Goal: Task Accomplishment & Management: Complete application form

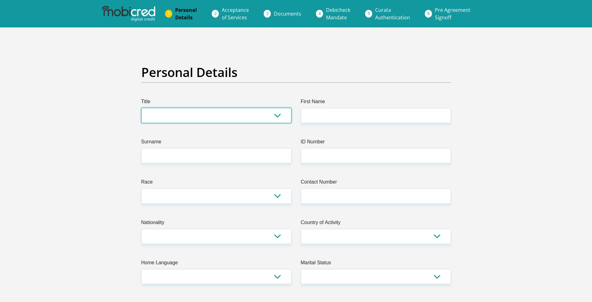
click at [217, 116] on select "Mr Ms Mrs Dr [PERSON_NAME]" at bounding box center [216, 115] width 150 height 15
select select "Ms"
click at [141, 108] on select "Mr Ms Mrs Dr [PERSON_NAME]" at bounding box center [216, 115] width 150 height 15
click at [189, 142] on label "Surname" at bounding box center [216, 143] width 150 height 10
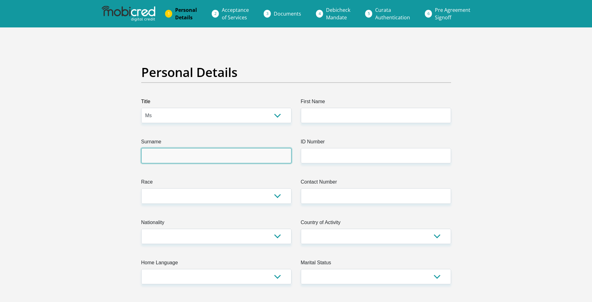
click at [189, 148] on input "Surname" at bounding box center [216, 155] width 150 height 15
click at [186, 155] on input "Zikode" at bounding box center [216, 155] width 150 height 15
type input "Zikode"
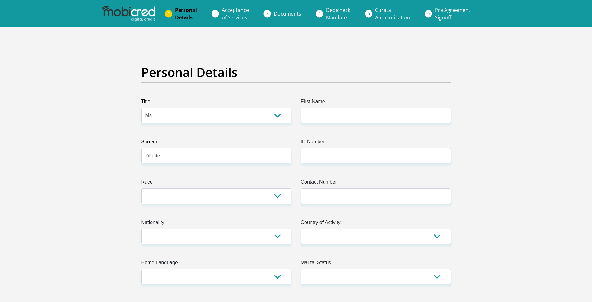
click at [164, 201] on select "Black Coloured Indian White Other" at bounding box center [216, 195] width 150 height 15
select select "1"
click at [141, 188] on select "Black Coloured Indian White Other" at bounding box center [216, 195] width 150 height 15
click at [324, 109] on input "First Name" at bounding box center [376, 115] width 150 height 15
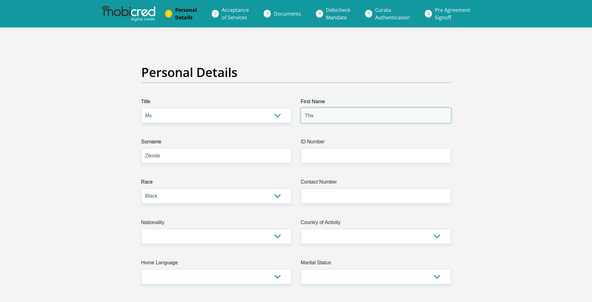
type input "Thabisile"
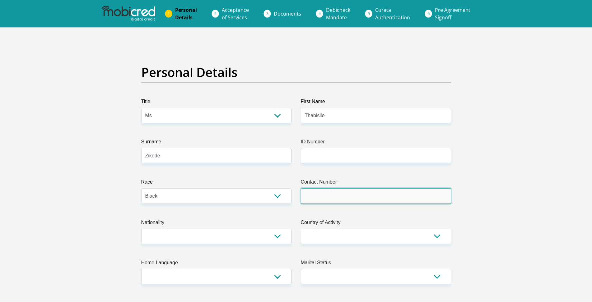
type input "[PHONE_NUMBER]"
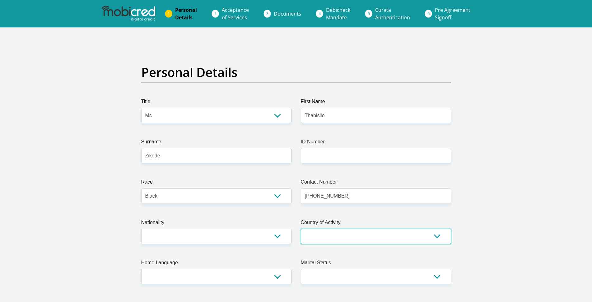
select select "ZAF"
type input "R722 Fundakahle"
type input "Umlazi"
type input "4066"
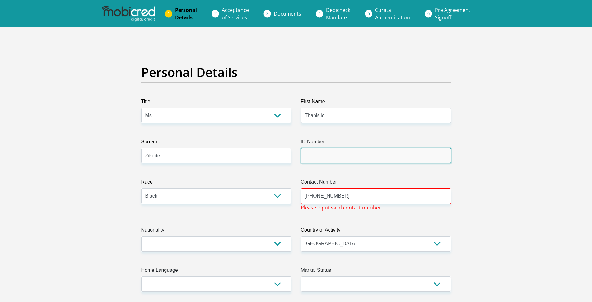
click at [332, 158] on input "ID Number" at bounding box center [376, 155] width 150 height 15
type input "8311020780089"
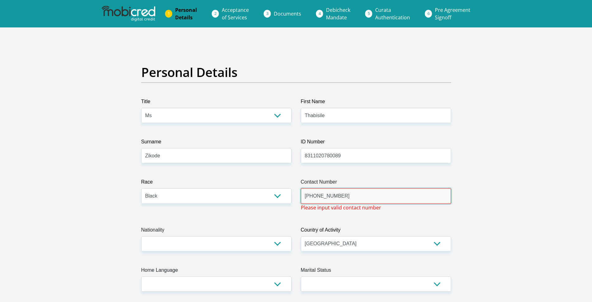
click at [317, 195] on input "[PHONE_NUMBER]" at bounding box center [376, 195] width 150 height 15
drag, startPoint x: 316, startPoint y: 195, endPoint x: 283, endPoint y: 193, distance: 32.7
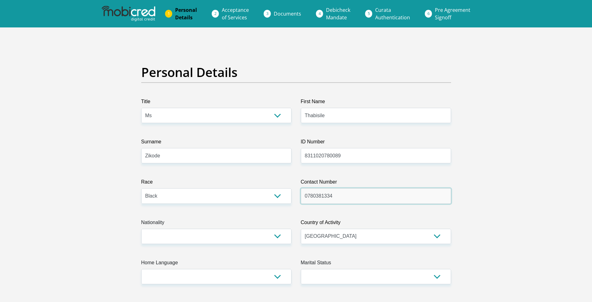
type input "0780381334"
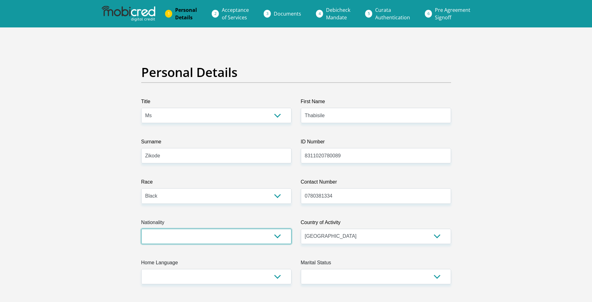
click at [159, 236] on select "[GEOGRAPHIC_DATA] [GEOGRAPHIC_DATA] [GEOGRAPHIC_DATA] [GEOGRAPHIC_DATA] [GEOGRA…" at bounding box center [216, 235] width 150 height 15
select select "ZAF"
click at [141, 228] on select "[GEOGRAPHIC_DATA] [GEOGRAPHIC_DATA] [GEOGRAPHIC_DATA] [GEOGRAPHIC_DATA] [GEOGRA…" at bounding box center [216, 235] width 150 height 15
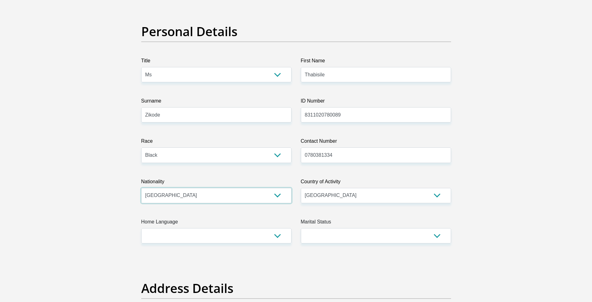
scroll to position [45, 0]
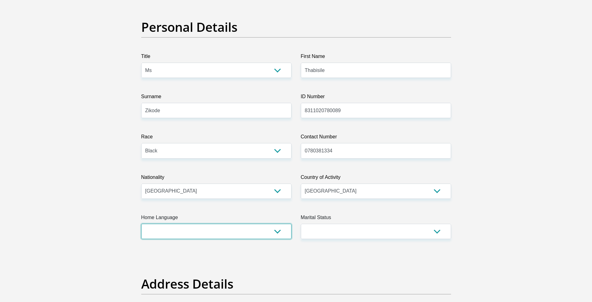
click at [211, 233] on select "Afrikaans English Sepedi South Ndebele Southern Sotho Swati Tsonga Tswana Venda…" at bounding box center [216, 230] width 150 height 15
select select "[DATE]"
click at [141, 223] on select "Afrikaans English Sepedi South Ndebele Southern Sotho Swati Tsonga Tswana Venda…" at bounding box center [216, 230] width 150 height 15
click at [324, 235] on select "Married ANC Single Divorced Widowed Married COP or Customary Law" at bounding box center [376, 230] width 150 height 15
select select "2"
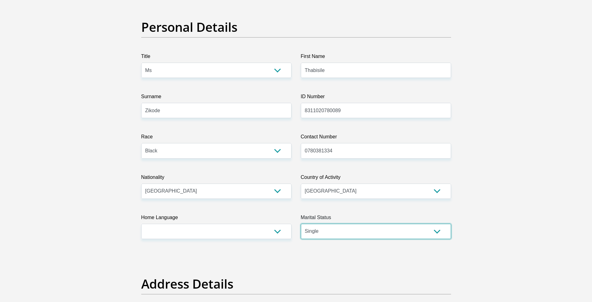
click at [301, 223] on select "Married ANC Single Divorced Widowed Married COP or Customary Law" at bounding box center [376, 230] width 150 height 15
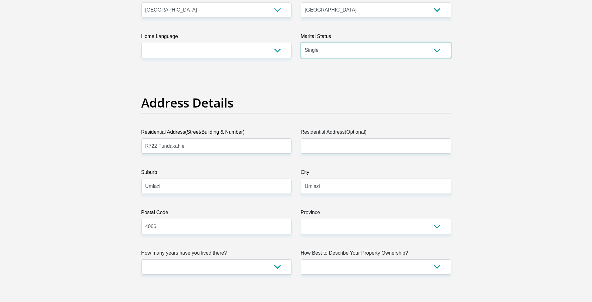
scroll to position [226, 0]
click at [192, 147] on input "R722 Fundakahle" at bounding box center [216, 145] width 150 height 15
drag, startPoint x: 192, startPoint y: 147, endPoint x: 48, endPoint y: 133, distance: 144.8
type input "[STREET_ADDRESS]"
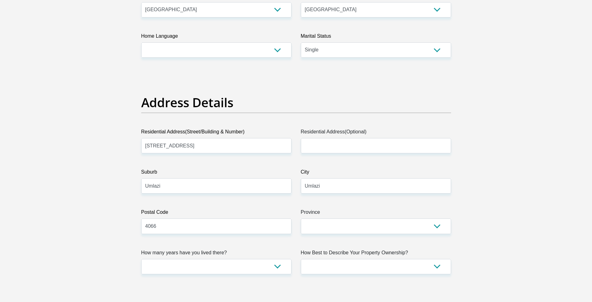
select select "[GEOGRAPHIC_DATA]"
click at [209, 185] on input "Umlazi" at bounding box center [216, 185] width 150 height 15
drag, startPoint x: 209, startPoint y: 185, endPoint x: 64, endPoint y: 184, distance: 145.0
type input "Bethal"
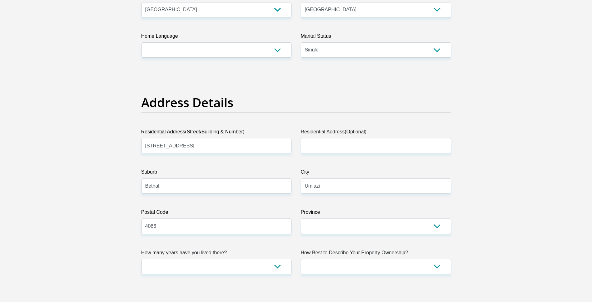
drag, startPoint x: 174, startPoint y: 227, endPoint x: 116, endPoint y: 223, distance: 58.6
type input "2310"
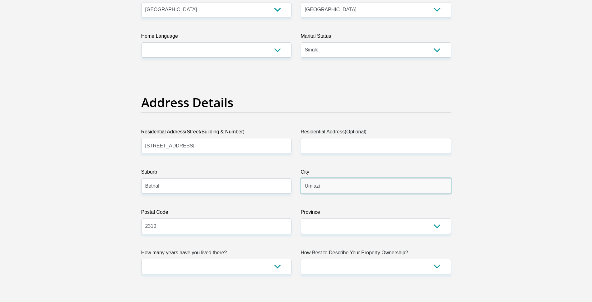
drag, startPoint x: 330, startPoint y: 189, endPoint x: 279, endPoint y: 181, distance: 52.3
type input "Bethal"
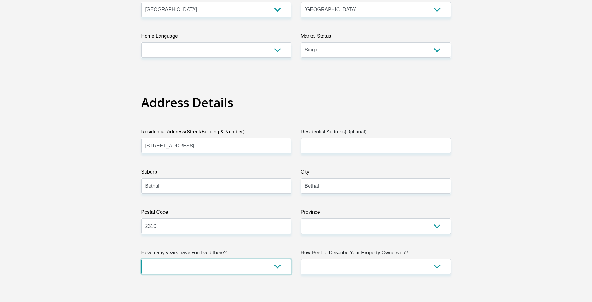
click at [279, 268] on select "less than 1 year 1-3 years 3-5 years 5+ years" at bounding box center [216, 266] width 150 height 15
select select "2"
click at [141, 259] on select "less than 1 year 1-3 years 3-5 years 5+ years" at bounding box center [216, 266] width 150 height 15
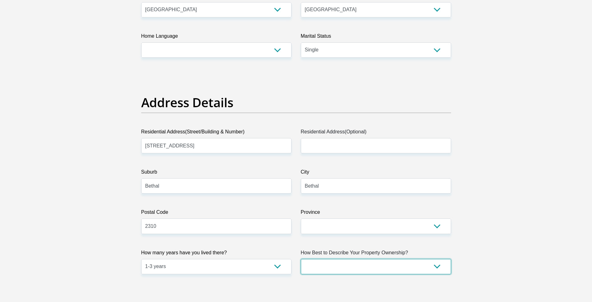
click at [433, 264] on select "Owned Rented Family Owned Company Dwelling" at bounding box center [376, 266] width 150 height 15
select select "Rented"
click at [301, 259] on select "Owned Rented Family Owned Company Dwelling" at bounding box center [376, 266] width 150 height 15
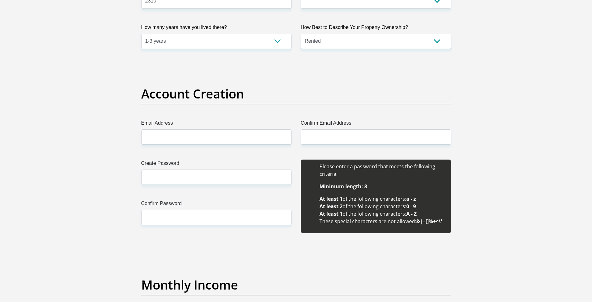
scroll to position [452, 0]
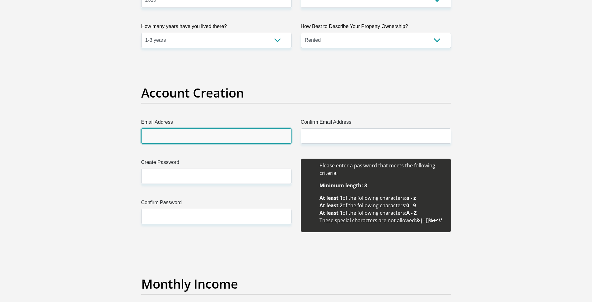
click at [215, 136] on input "Email Address" at bounding box center [216, 135] width 150 height 15
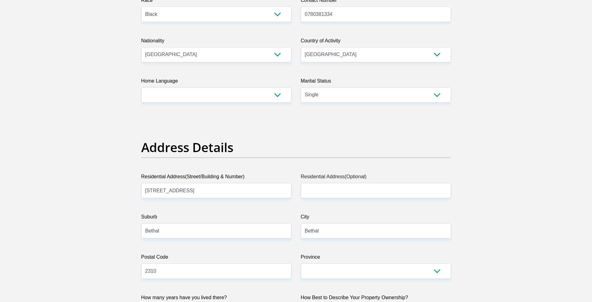
scroll to position [181, 0]
drag, startPoint x: 215, startPoint y: 190, endPoint x: 22, endPoint y: 188, distance: 192.7
click at [202, 190] on input "R722 Fundakahle" at bounding box center [216, 190] width 150 height 15
type input "[STREET_ADDRESS]"
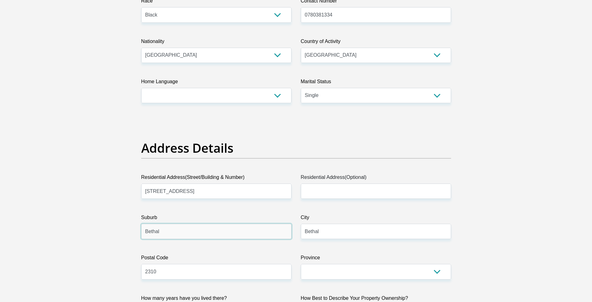
drag, startPoint x: 195, startPoint y: 229, endPoint x: 97, endPoint y: 222, distance: 98.0
type input "Umlazi"
drag, startPoint x: 158, startPoint y: 270, endPoint x: 119, endPoint y: 265, distance: 38.9
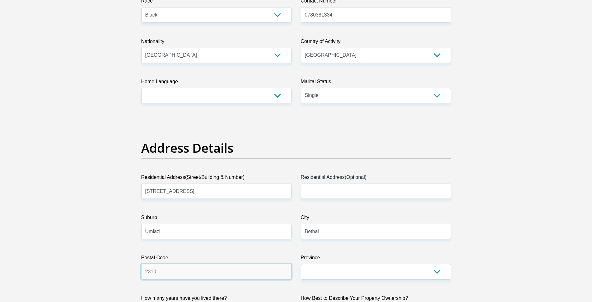
type input "4066"
drag, startPoint x: 387, startPoint y: 229, endPoint x: 235, endPoint y: 228, distance: 151.3
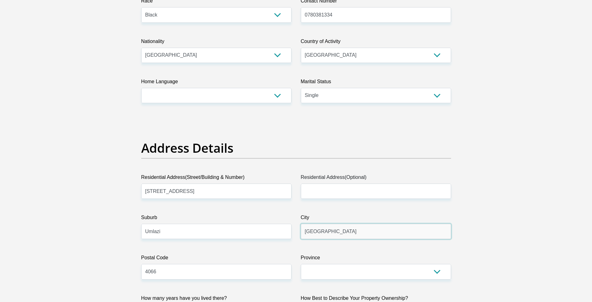
type input "[GEOGRAPHIC_DATA]"
drag, startPoint x: 363, startPoint y: 270, endPoint x: 222, endPoint y: 264, distance: 141.1
select select "[GEOGRAPHIC_DATA][DATE]"
click at [301, 264] on select "Eastern Cape Free State [GEOGRAPHIC_DATA] [GEOGRAPHIC_DATA][DATE] [GEOGRAPHIC_D…" at bounding box center [376, 271] width 150 height 15
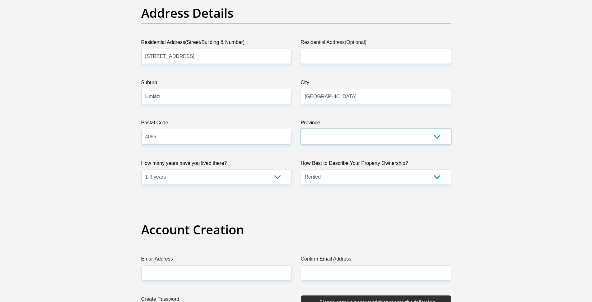
scroll to position [317, 0]
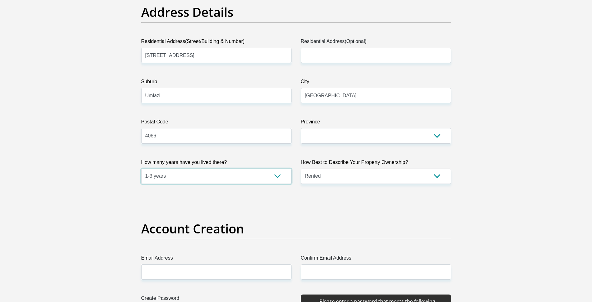
click at [212, 178] on select "less than 1 year 1-3 years 3-5 years 5+ years" at bounding box center [216, 175] width 150 height 15
select select "5"
click at [141, 168] on select "less than 1 year 1-3 years 3-5 years 5+ years" at bounding box center [216, 175] width 150 height 15
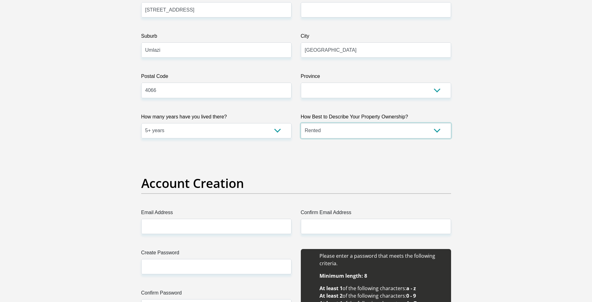
click at [437, 134] on select "Owned Rented Family Owned Company Dwelling" at bounding box center [376, 130] width 150 height 15
select select "parents"
click at [301, 123] on select "Owned Rented Family Owned Company Dwelling" at bounding box center [376, 130] width 150 height 15
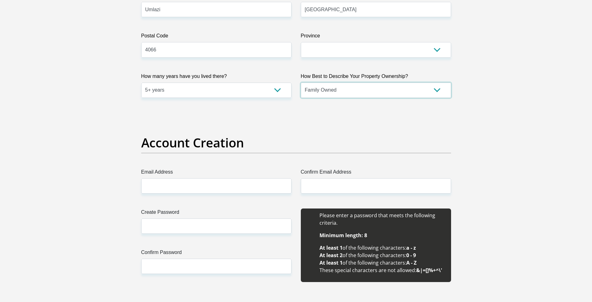
scroll to position [407, 0]
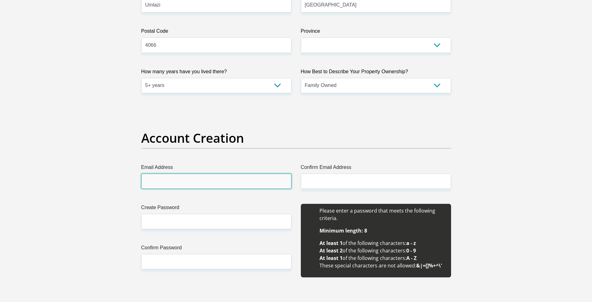
click at [227, 182] on input "Email Address" at bounding box center [216, 180] width 150 height 15
type input "[EMAIL_ADDRESS][DOMAIN_NAME]"
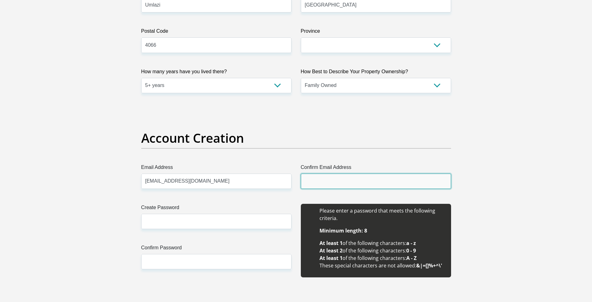
type input "[EMAIL_ADDRESS][DOMAIN_NAME]"
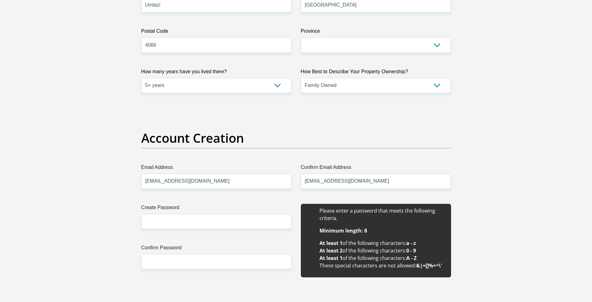
type input "[PHONE_NUMBER]"
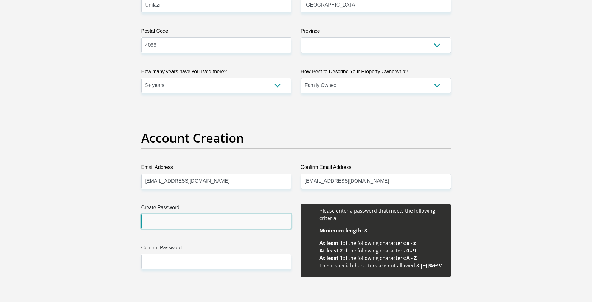
click at [218, 219] on input "Create Password" at bounding box center [216, 221] width 150 height 15
type input "ThabieZ@123"
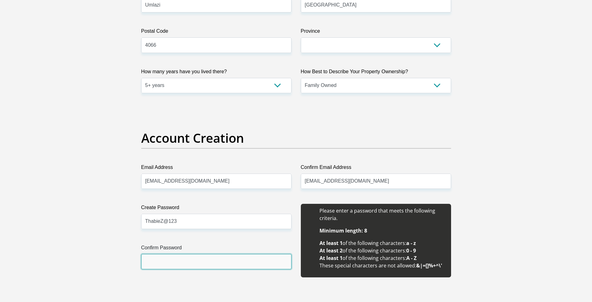
click at [180, 264] on input "Confirm Password" at bounding box center [216, 261] width 150 height 15
type input "ThabieZ@123"
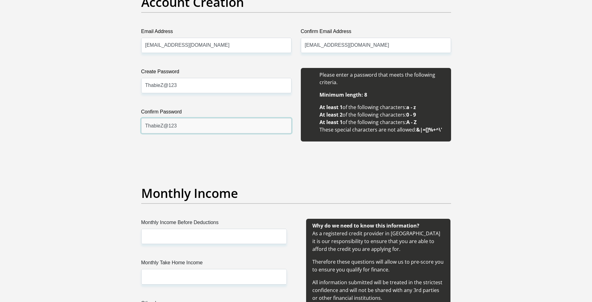
scroll to position [588, 0]
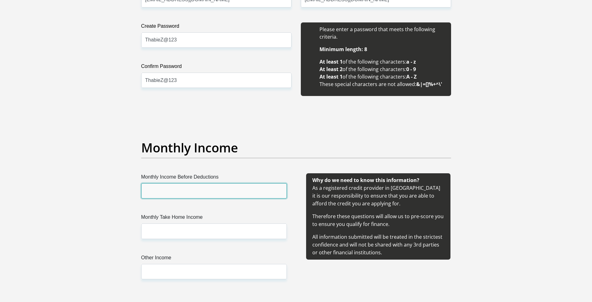
click at [214, 190] on input "Monthly Income Before Deductions" at bounding box center [214, 190] width 146 height 15
click at [209, 187] on input "Monthly Income Before Deductions" at bounding box center [214, 190] width 146 height 15
type input "45000"
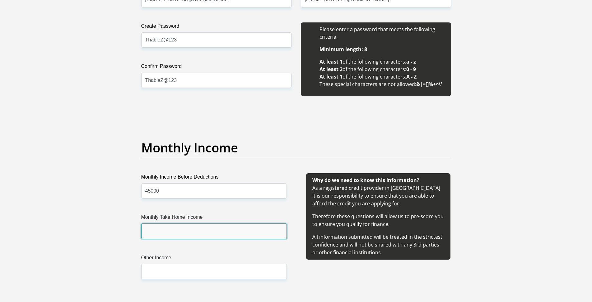
click at [167, 234] on input "Monthly Take Home Income" at bounding box center [214, 230] width 146 height 15
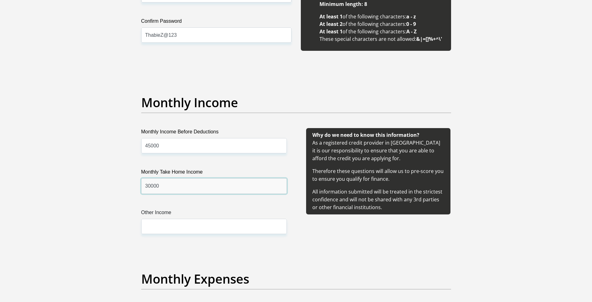
type input "30000"
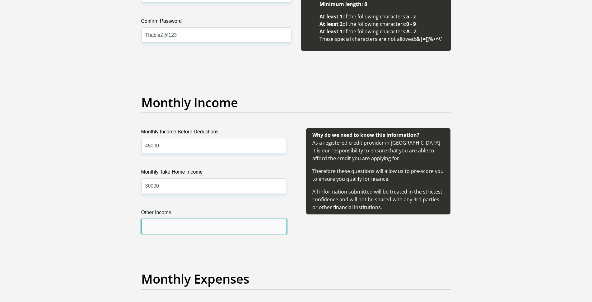
click at [167, 230] on input "Other Income" at bounding box center [214, 225] width 146 height 15
type input "5000"
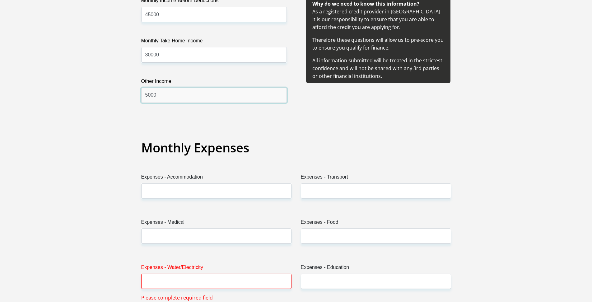
scroll to position [769, 0]
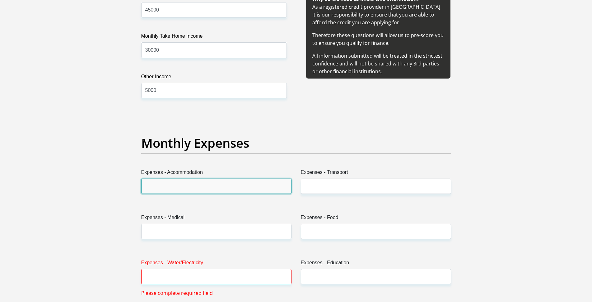
click at [184, 191] on input "Expenses - Accommodation" at bounding box center [216, 185] width 150 height 15
type input "0"
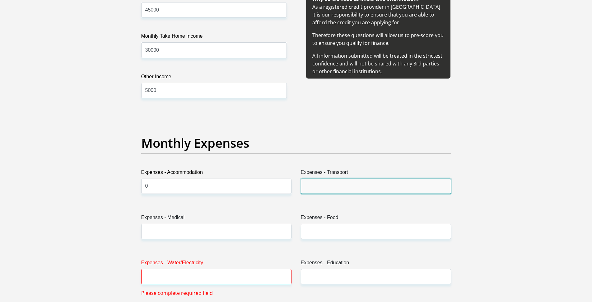
click at [325, 191] on input "Expenses - Transport" at bounding box center [376, 185] width 150 height 15
type input "0"
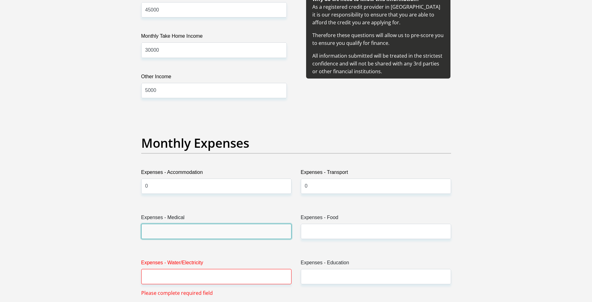
click at [205, 234] on input "Expenses - Medical" at bounding box center [216, 230] width 150 height 15
type input "1500"
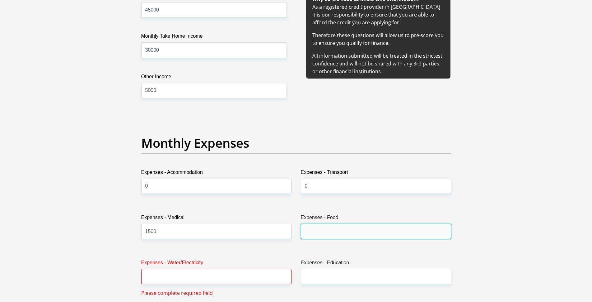
click at [326, 234] on input "Expenses - Food" at bounding box center [376, 230] width 150 height 15
type input "3000"
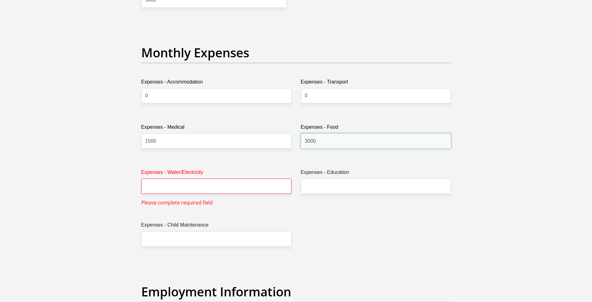
scroll to position [860, 0]
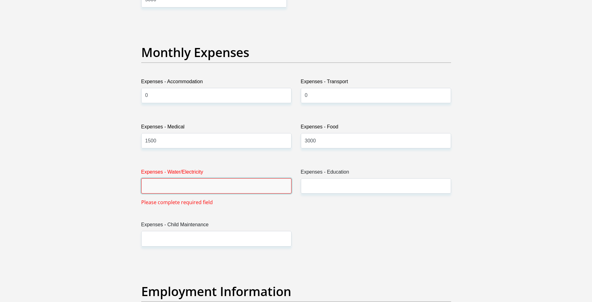
click at [201, 182] on input "Expenses - Water/Electricity" at bounding box center [216, 185] width 150 height 15
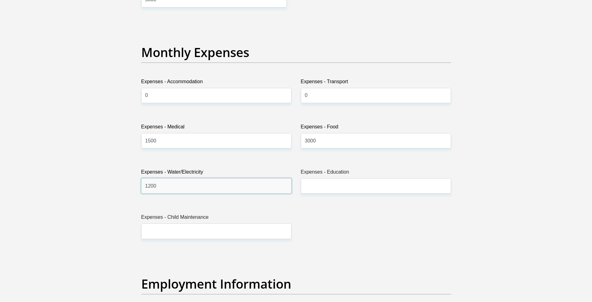
type input "1200"
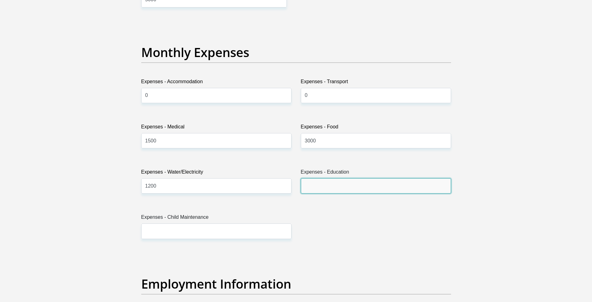
click at [332, 184] on input "Expenses - Education" at bounding box center [376, 185] width 150 height 15
type input "0"
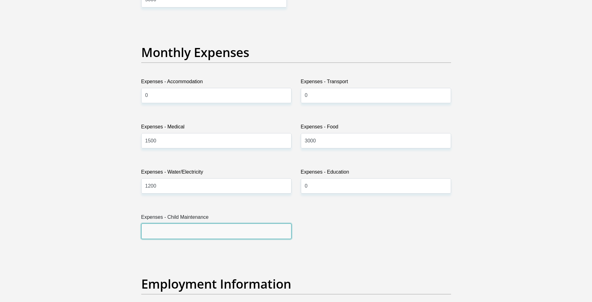
click at [203, 228] on input "Expenses - Child Maintenance" at bounding box center [216, 230] width 150 height 15
drag, startPoint x: 183, startPoint y: 234, endPoint x: 130, endPoint y: 230, distance: 53.1
click at [130, 230] on div "Personal Details Title Mr Ms Mrs Dr [PERSON_NAME] First Name Thabisile Surname …" at bounding box center [296, 252] width 355 height 2125
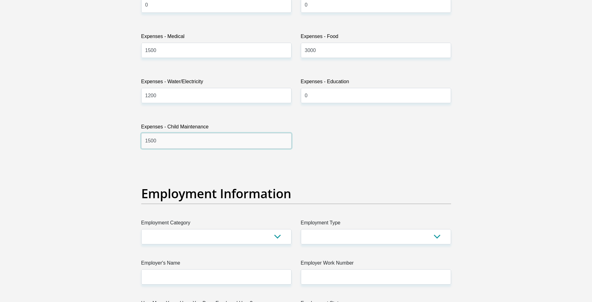
scroll to position [995, 0]
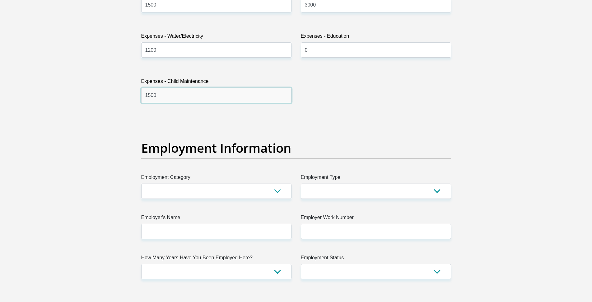
type input "1500"
click at [203, 194] on select "AGRICULTURE ALCOHOL & TOBACCO CONSTRUCTION MATERIALS METALLURGY EQUIPMENT FOR R…" at bounding box center [216, 190] width 150 height 15
select select "72"
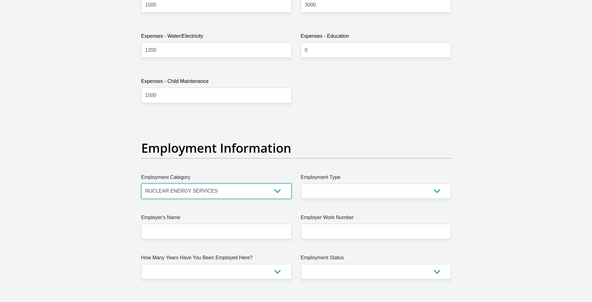
click at [141, 183] on select "AGRICULTURE ALCOHOL & TOBACCO CONSTRUCTION MATERIALS METALLURGY EQUIPMENT FOR R…" at bounding box center [216, 190] width 150 height 15
click at [359, 193] on select "College/Lecturer Craft Seller Creative Driver Executive Farmer Forces - Non Com…" at bounding box center [376, 190] width 150 height 15
select select "Office Staff/Clerk"
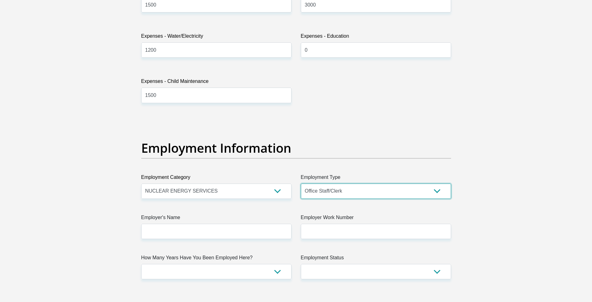
click at [301, 183] on select "College/Lecturer Craft Seller Creative Driver Executive Farmer Forces - Non Com…" at bounding box center [376, 190] width 150 height 15
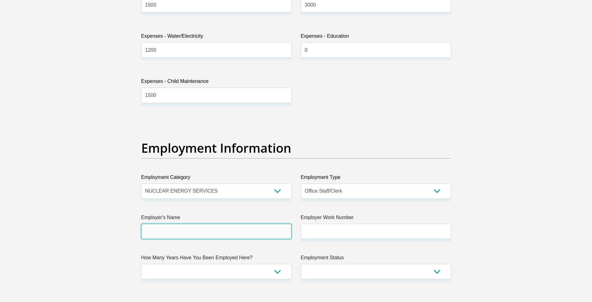
click at [168, 227] on input "Employer's Name" at bounding box center [216, 230] width 150 height 15
type input "SeritiGreen"
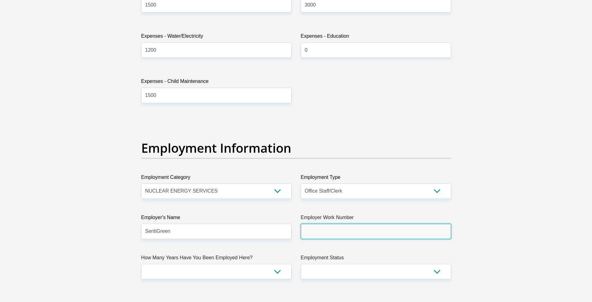
click at [316, 228] on input "Employer Work Number" at bounding box center [376, 230] width 150 height 15
type input "0213006433"
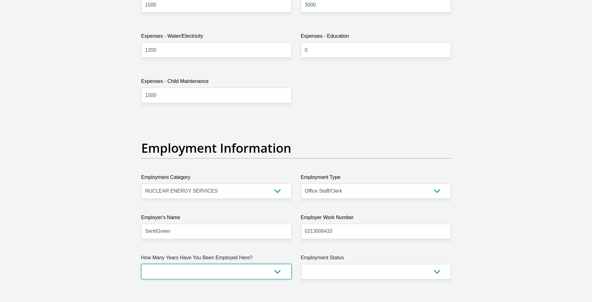
click at [215, 271] on select "less than 1 year 1-3 years 3-5 years 5+ years" at bounding box center [216, 271] width 150 height 15
select select "24"
click at [141, 264] on select "less than 1 year 1-3 years 3-5 years 5+ years" at bounding box center [216, 271] width 150 height 15
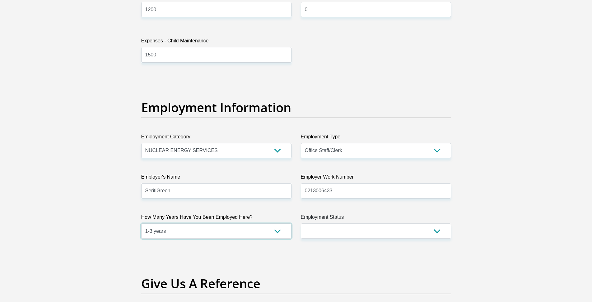
scroll to position [1040, 0]
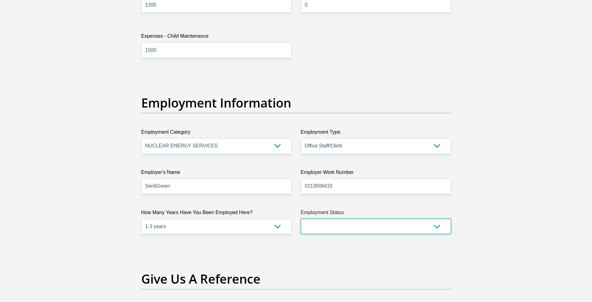
click at [345, 223] on select "Permanent/Full-time Part-time/Casual [DEMOGRAPHIC_DATA] Worker Self-Employed Ho…" at bounding box center [376, 225] width 150 height 15
select select "1"
click at [301, 218] on select "Permanent/Full-time Part-time/Casual [DEMOGRAPHIC_DATA] Worker Self-Employed Ho…" at bounding box center [376, 225] width 150 height 15
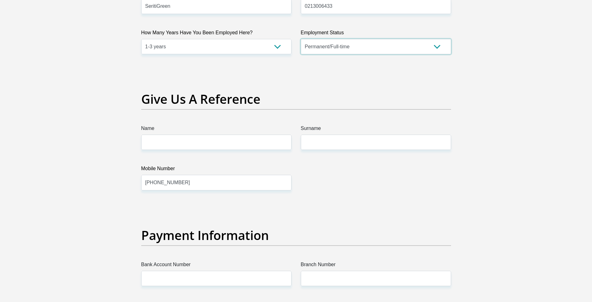
scroll to position [1221, 0]
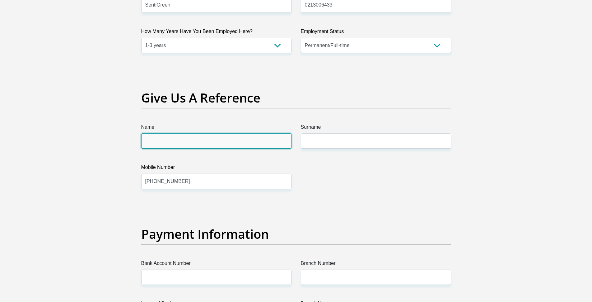
click at [236, 142] on input "Name" at bounding box center [216, 140] width 150 height 15
drag, startPoint x: 225, startPoint y: 146, endPoint x: 162, endPoint y: 144, distance: 63.8
click at [162, 144] on input "Honey Mofokeng" at bounding box center [216, 140] width 150 height 15
type input "Honey"
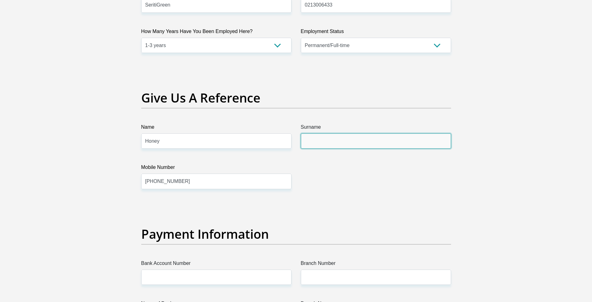
click at [326, 142] on input "Surname" at bounding box center [376, 140] width 150 height 15
paste input "Mofokeng"
type input "Mofokeng"
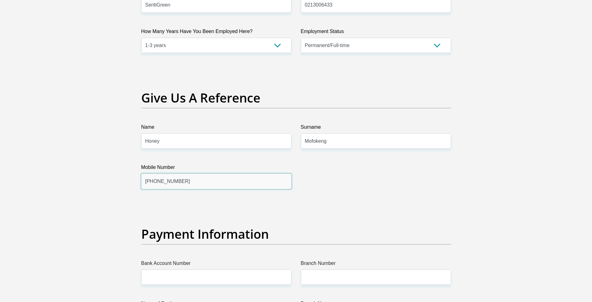
drag, startPoint x: 213, startPoint y: 184, endPoint x: 94, endPoint y: 173, distance: 119.7
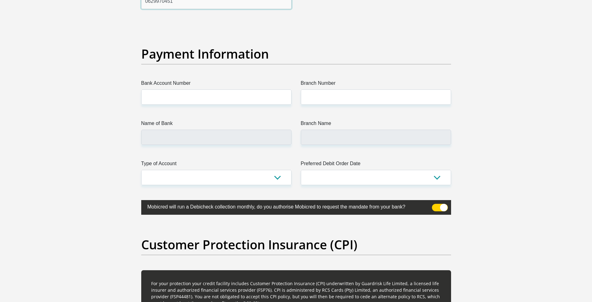
scroll to position [1402, 0]
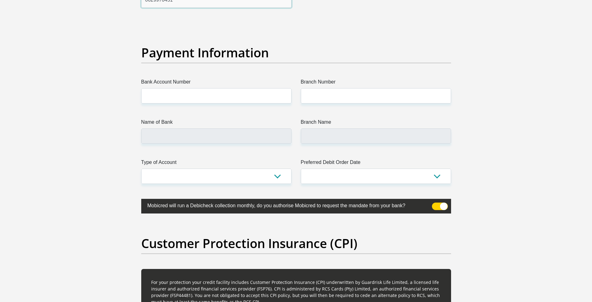
type input "0629970451"
click at [188, 97] on input "Bank Account Number" at bounding box center [216, 95] width 150 height 15
type input "4110112981"
click at [313, 103] on input "Branch Number" at bounding box center [376, 95] width 150 height 15
type input "632005"
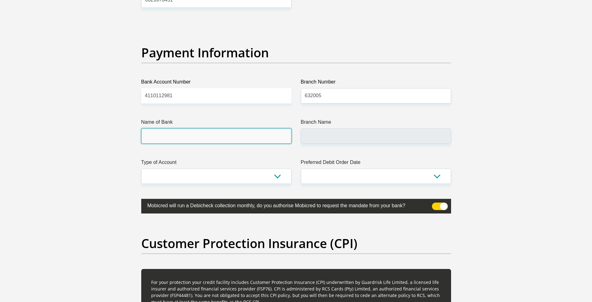
click at [216, 138] on input "Name of Bank" at bounding box center [216, 135] width 150 height 15
type input "ABSA BANK"
type input "ABSA ELECTRONIC SETTLEMENT CNT"
click at [188, 137] on input "ABSA BANK" at bounding box center [216, 135] width 150 height 15
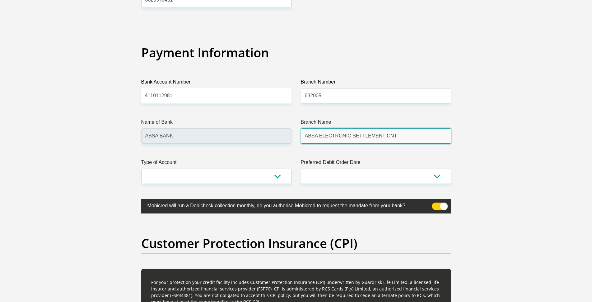
click at [357, 139] on input "ABSA ELECTRONIC SETTLEMENT CNT" at bounding box center [376, 135] width 150 height 15
click at [356, 135] on input "ABSA ELECTRONIC SETTLEMENT CNT" at bounding box center [376, 135] width 150 height 15
click at [396, 142] on input "ABSA ELECTRONIC SETTLEMENT CNT" at bounding box center [376, 135] width 150 height 15
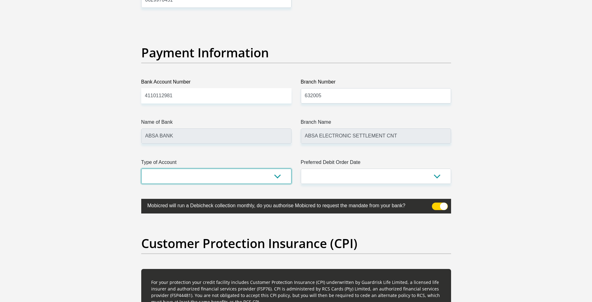
click at [280, 176] on select "Cheque Savings" at bounding box center [216, 175] width 150 height 15
select select "CUR"
click at [141, 168] on select "Cheque Savings" at bounding box center [216, 175] width 150 height 15
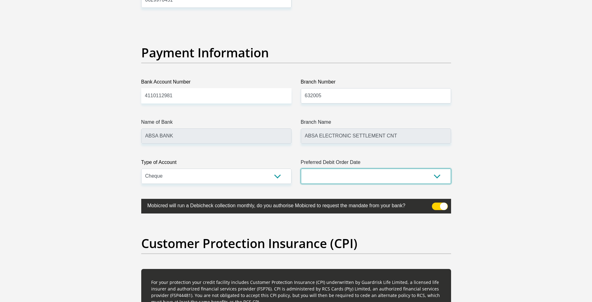
click at [341, 177] on select "1st 2nd 3rd 4th 5th 7th 18th 19th 20th 21st 22nd 23rd 24th 25th 26th 27th 28th …" at bounding box center [376, 175] width 150 height 15
select select "18"
click at [301, 168] on select "1st 2nd 3rd 4th 5th 7th 18th 19th 20th 21st 22nd 23rd 24th 25th 26th 27th 28th …" at bounding box center [376, 175] width 150 height 15
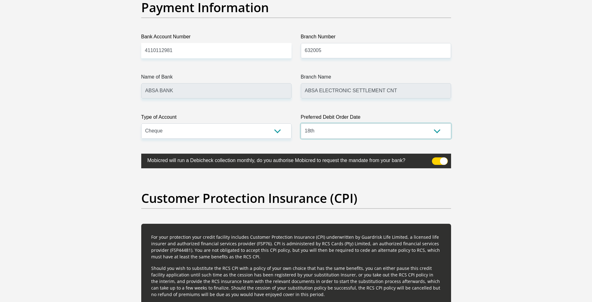
scroll to position [1493, 0]
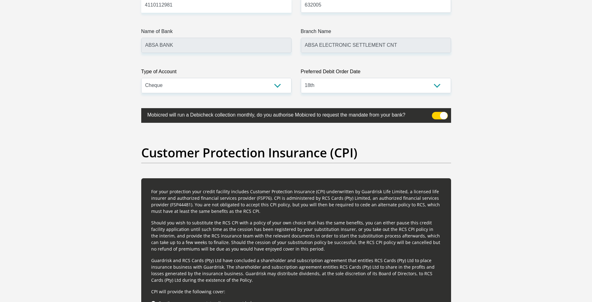
click at [440, 116] on span at bounding box center [440, 115] width 16 height 7
click at [436, 113] on input "checkbox" at bounding box center [436, 113] width 0 height 0
click at [440, 116] on span at bounding box center [440, 115] width 16 height 7
click at [436, 113] on input "checkbox" at bounding box center [436, 113] width 0 height 0
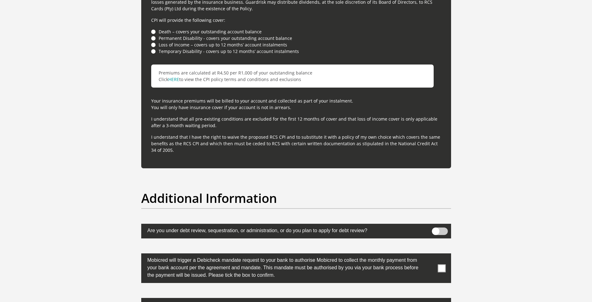
scroll to position [1764, 0]
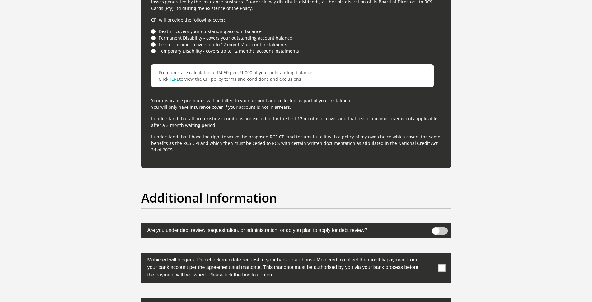
click at [155, 31] on li "Death – covers your outstanding account balance" at bounding box center [296, 31] width 290 height 7
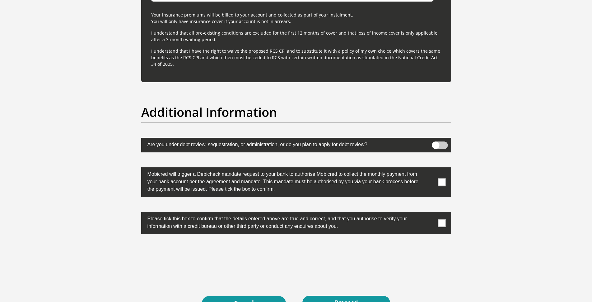
scroll to position [1855, 0]
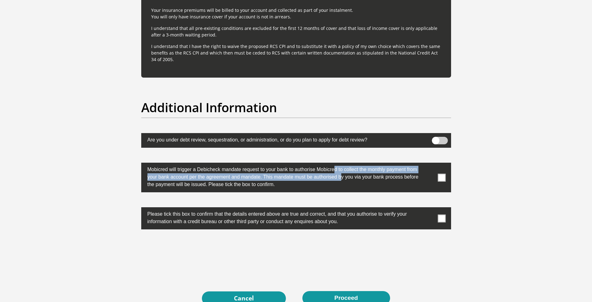
drag, startPoint x: 315, startPoint y: 171, endPoint x: 332, endPoint y: 180, distance: 19.7
click at [332, 180] on label "Mobicred will trigger a Debicheck mandate request to your bank to authorise Mob…" at bounding box center [280, 175] width 279 height 27
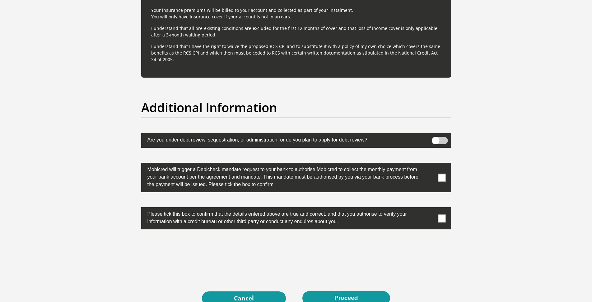
click at [446, 181] on label at bounding box center [296, 177] width 310 height 30
click at [430, 164] on input "checkbox" at bounding box center [430, 164] width 0 height 0
click at [440, 217] on span at bounding box center [442, 218] width 8 height 8
click at [430, 209] on input "checkbox" at bounding box center [430, 209] width 0 height 0
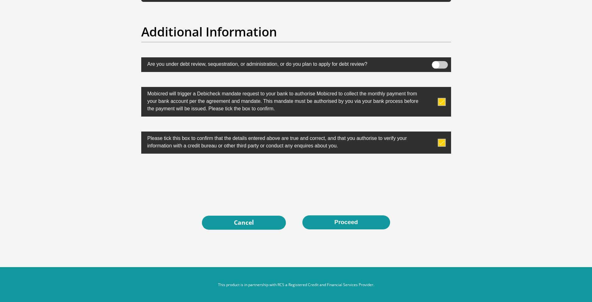
scroll to position [1932, 0]
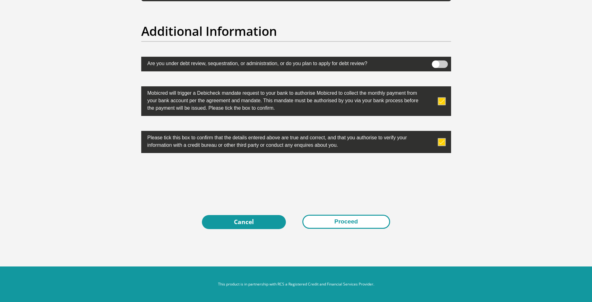
click at [342, 222] on button "Proceed" at bounding box center [347, 221] width 88 height 14
